Goal: Task Accomplishment & Management: Use online tool/utility

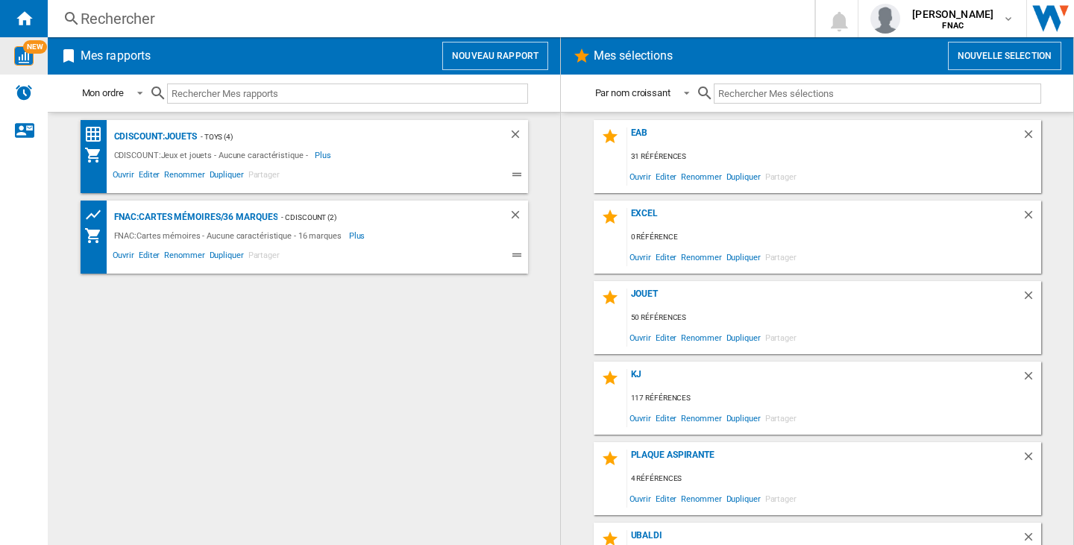
click at [23, 66] on div "NEW" at bounding box center [24, 55] width 48 height 37
click at [513, 44] on button "Nouveau rapport" at bounding box center [495, 56] width 106 height 28
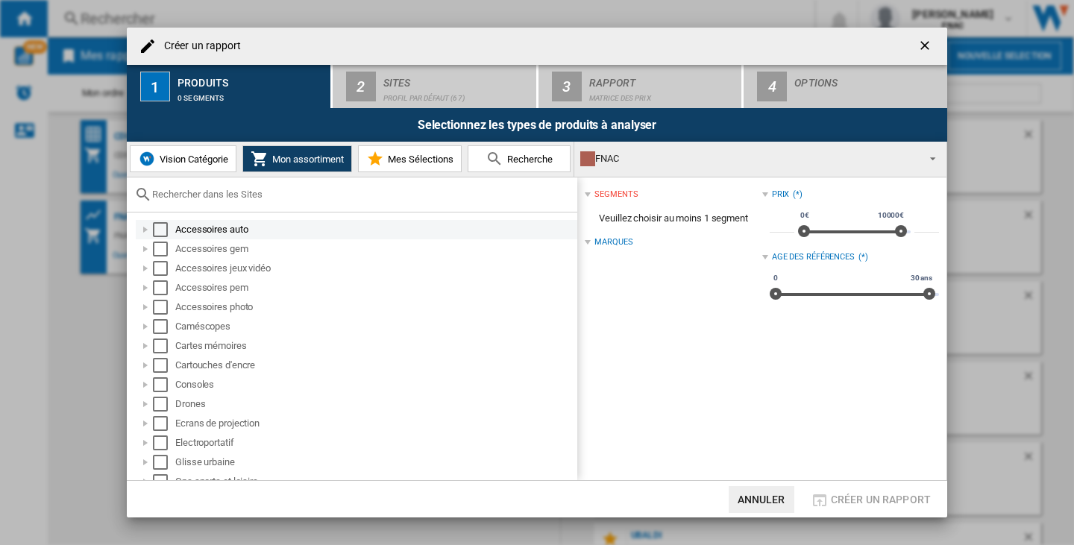
click at [163, 231] on div "Select" at bounding box center [160, 229] width 15 height 15
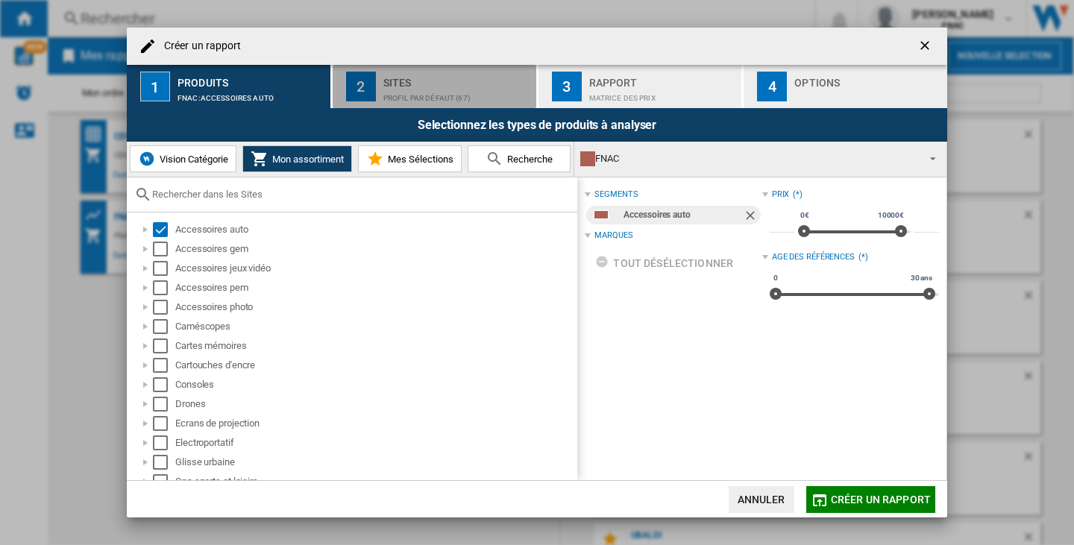
click at [389, 88] on div "Profil par défaut (67)" at bounding box center [456, 95] width 147 height 16
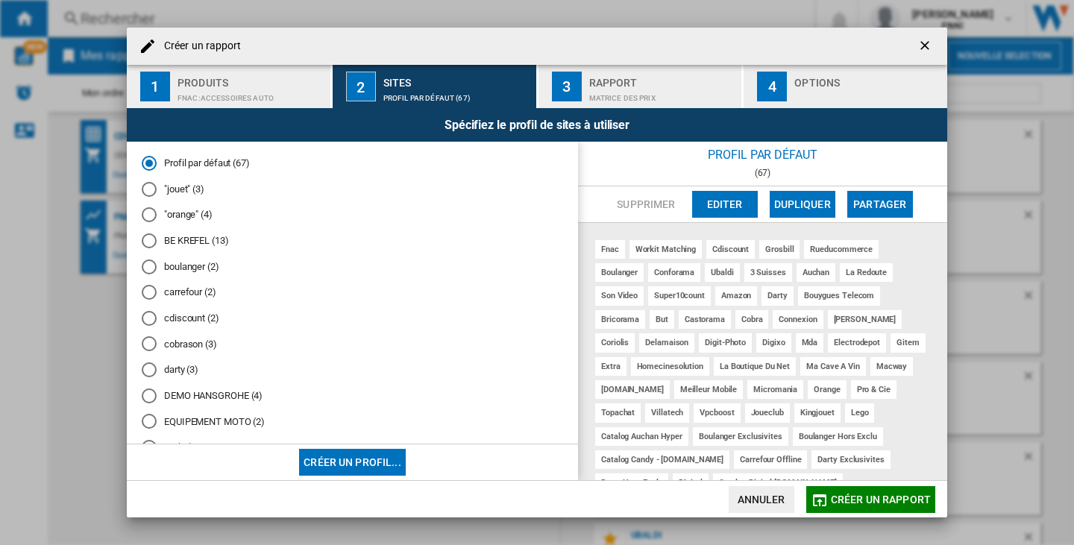
click at [142, 187] on div at bounding box center [149, 189] width 15 height 15
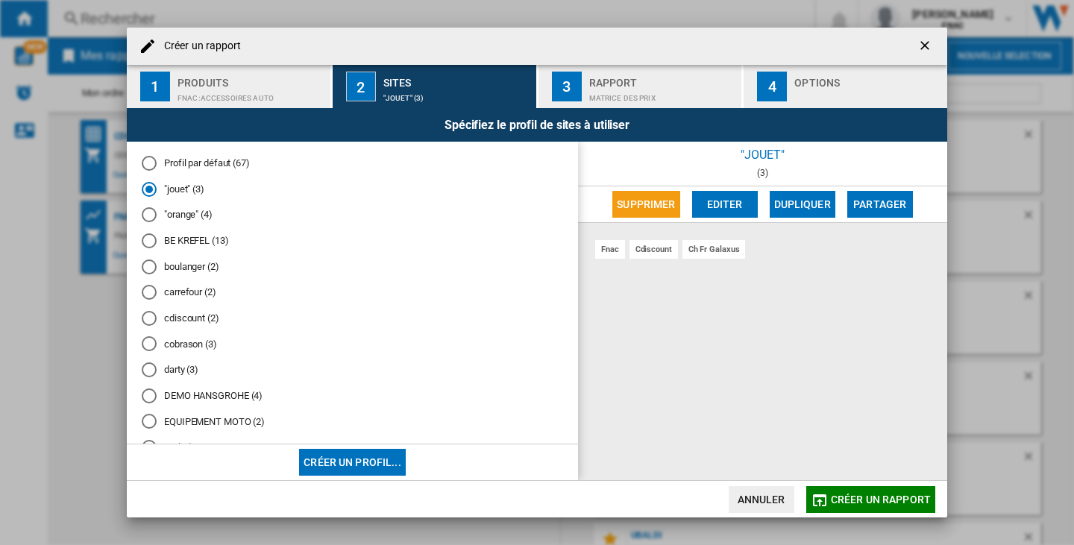
drag, startPoint x: 926, startPoint y: 44, endPoint x: 914, endPoint y: 34, distance: 15.4
click at [925, 44] on ng-md-icon "getI18NText('BUTTONS.CLOSE_DIALOG')" at bounding box center [927, 47] width 18 height 18
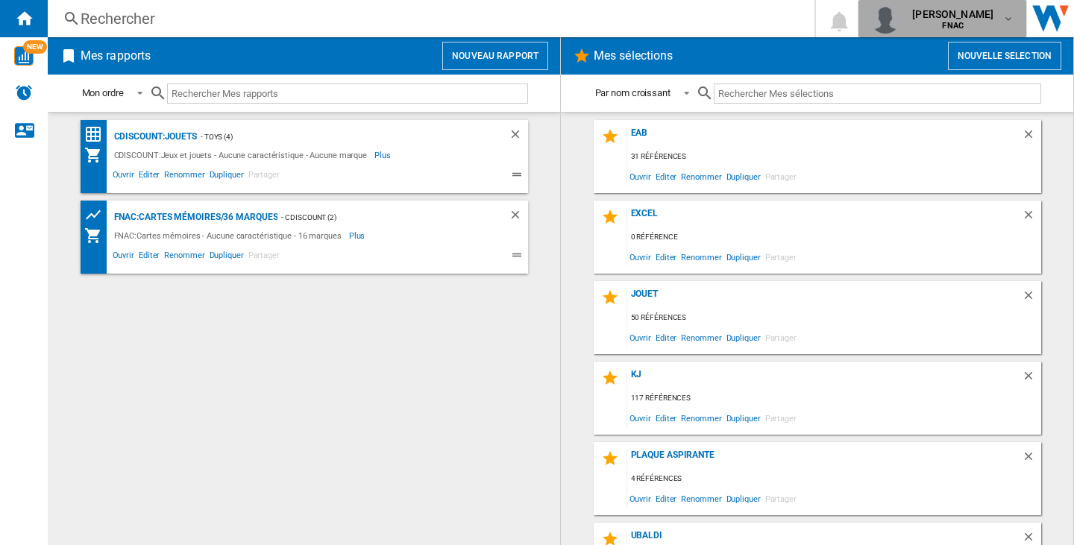
click at [914, 13] on span "[PERSON_NAME]" at bounding box center [952, 14] width 81 height 15
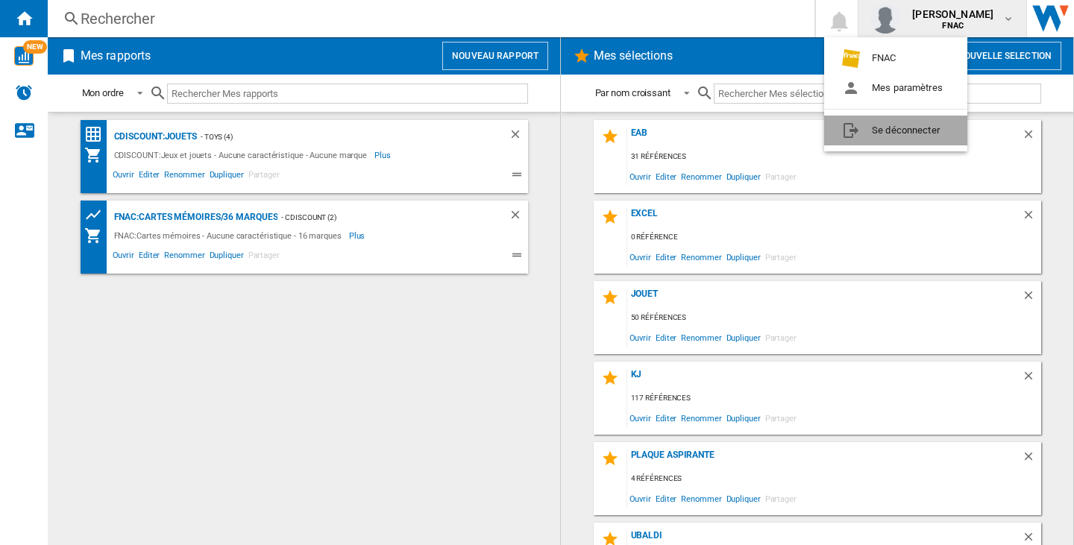
click at [918, 134] on button "Se déconnecter" at bounding box center [895, 131] width 143 height 30
